Goal: Find specific page/section: Find specific page/section

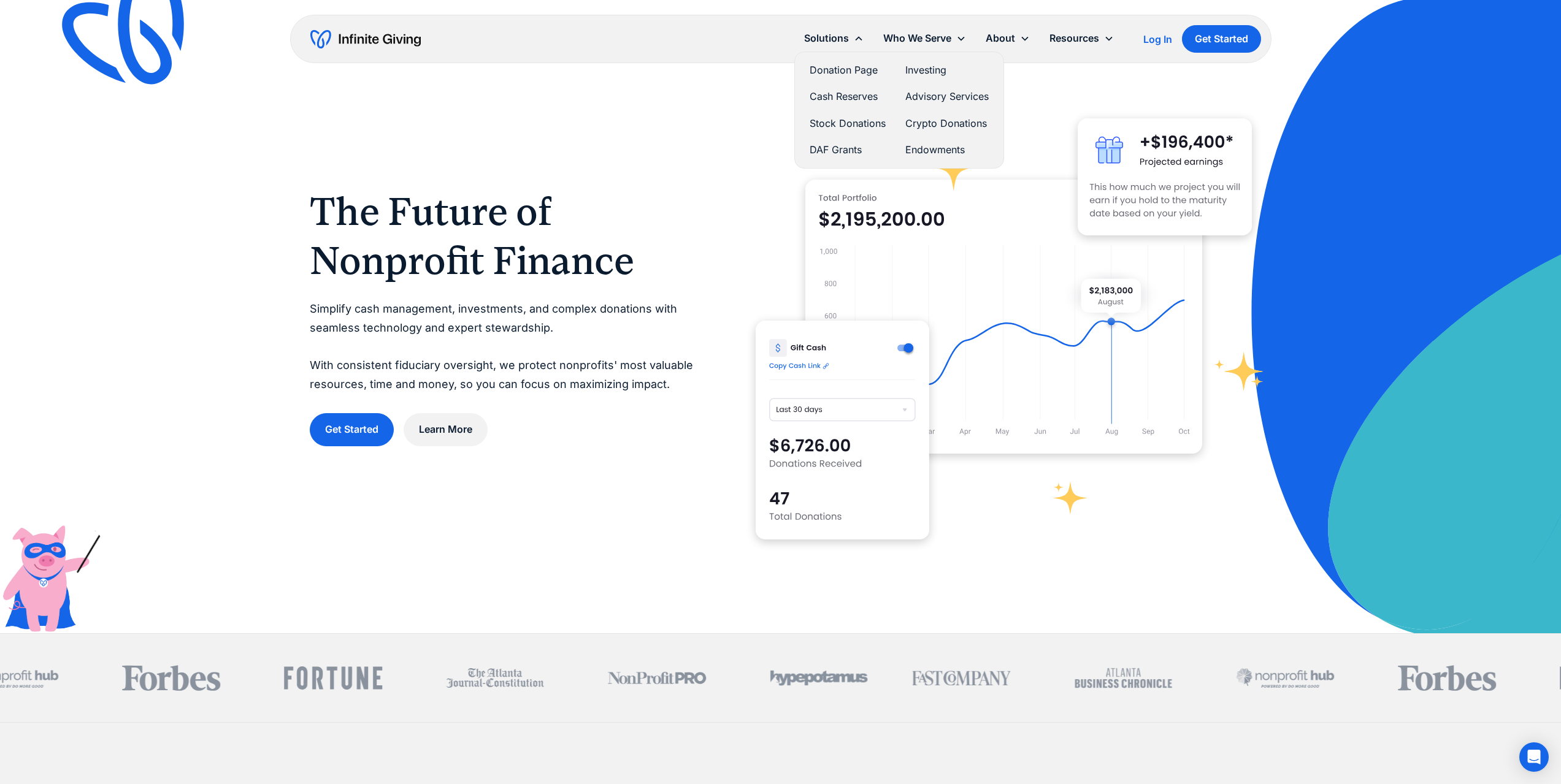
click at [851, 71] on link "Donation Page" at bounding box center [847, 70] width 76 height 16
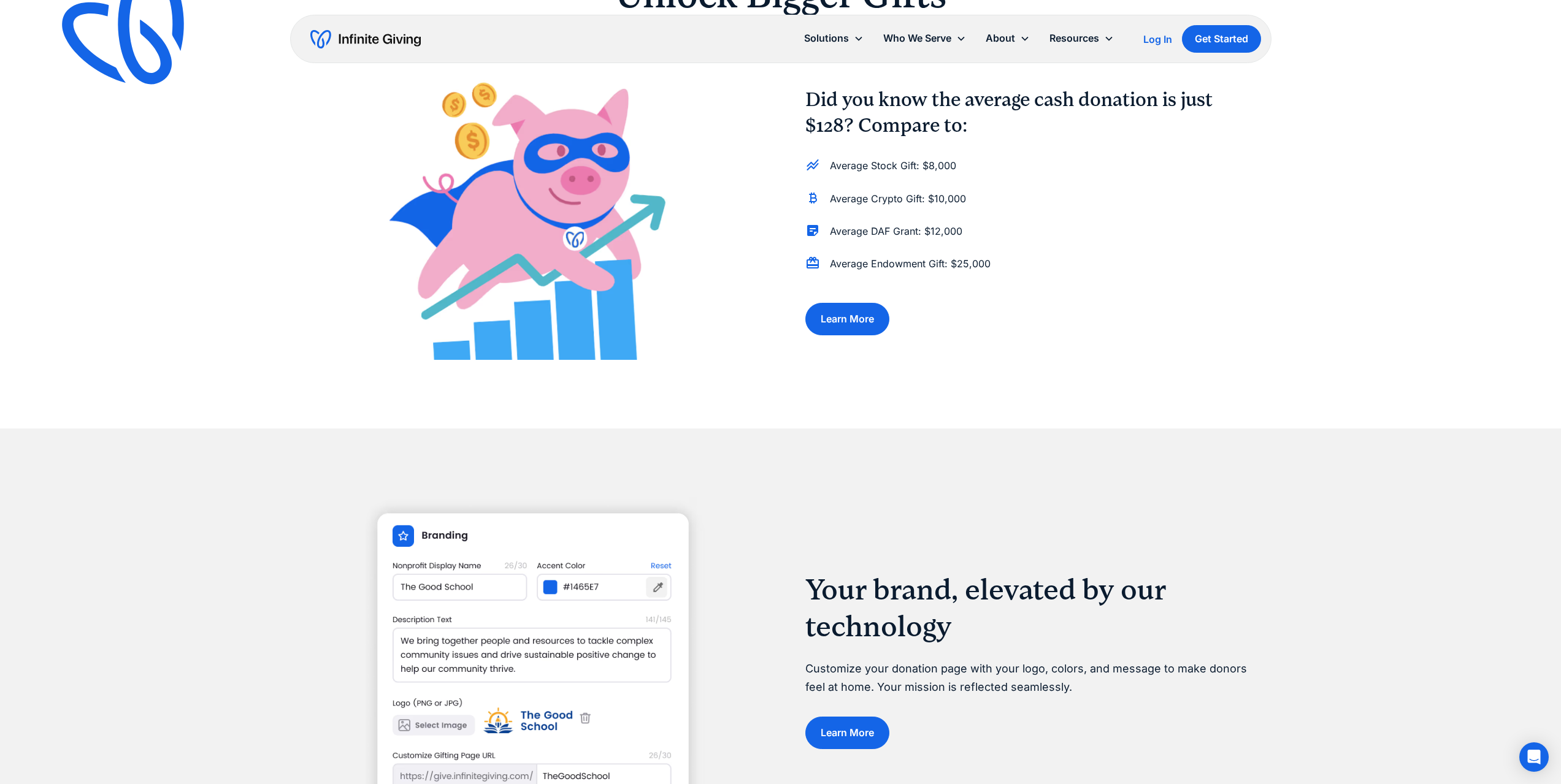
scroll to position [1227, 0]
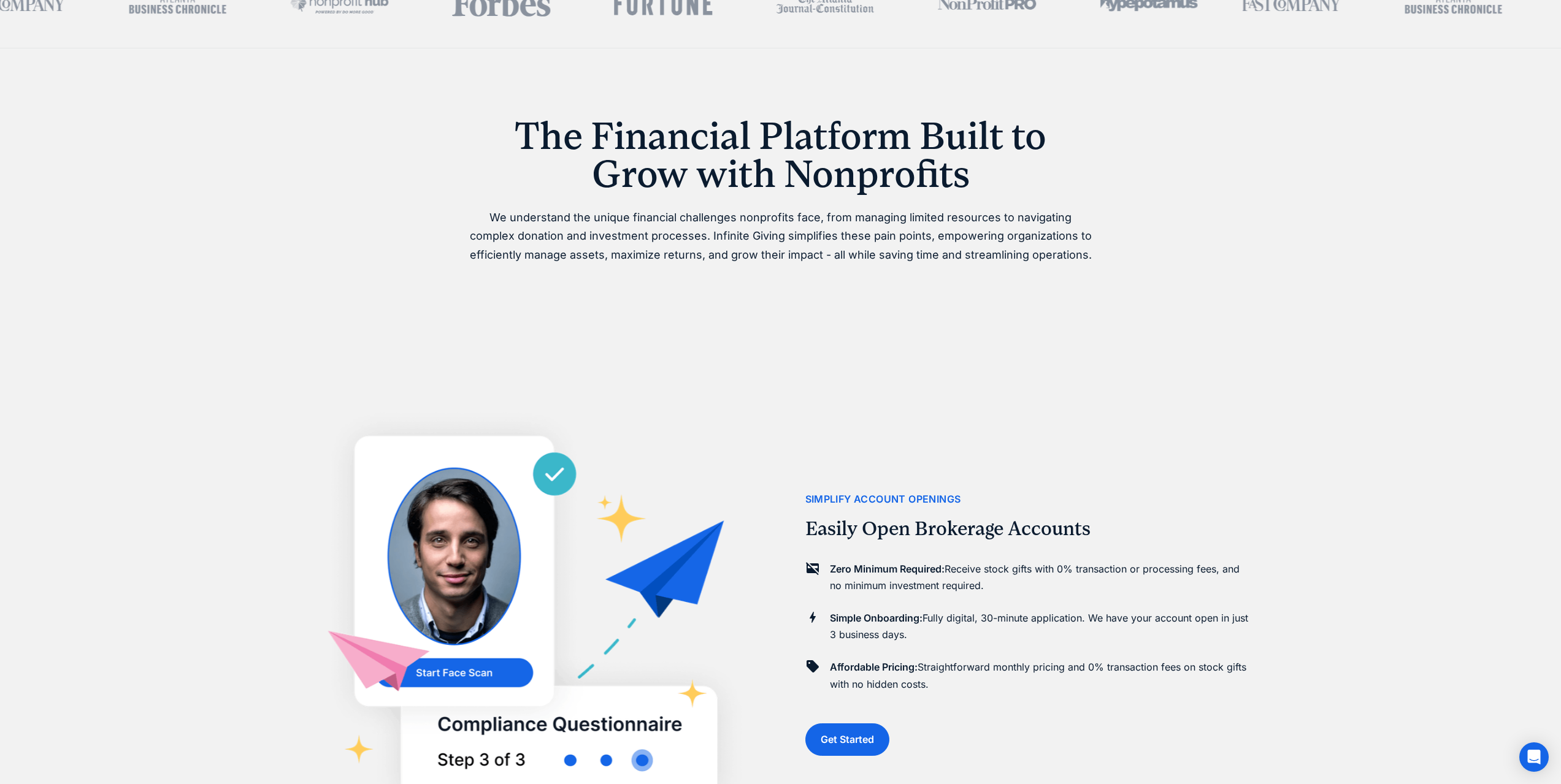
scroll to position [859, 0]
